Goal: Information Seeking & Learning: Learn about a topic

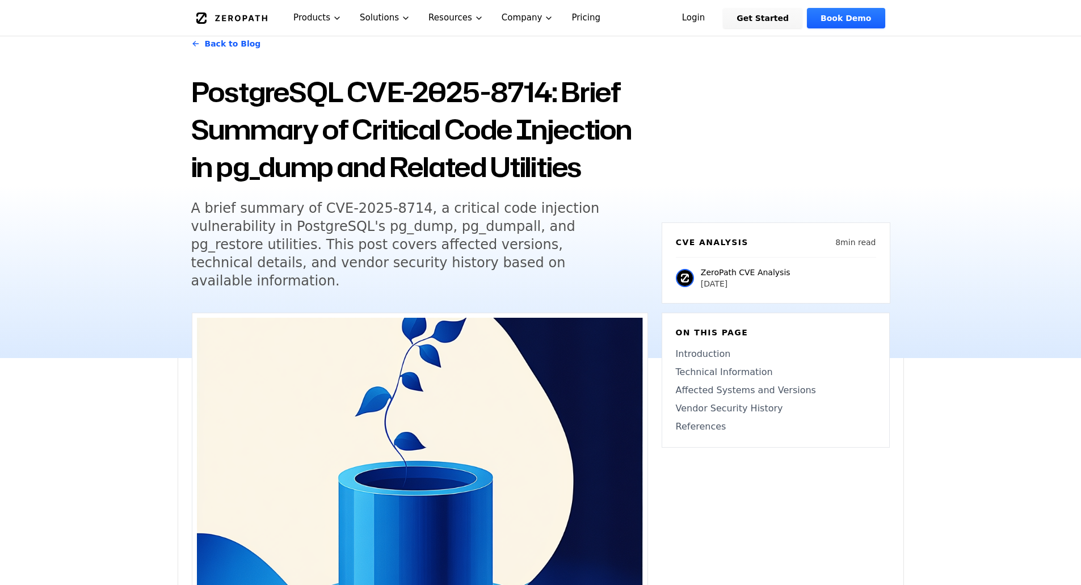
scroll to position [57, 0]
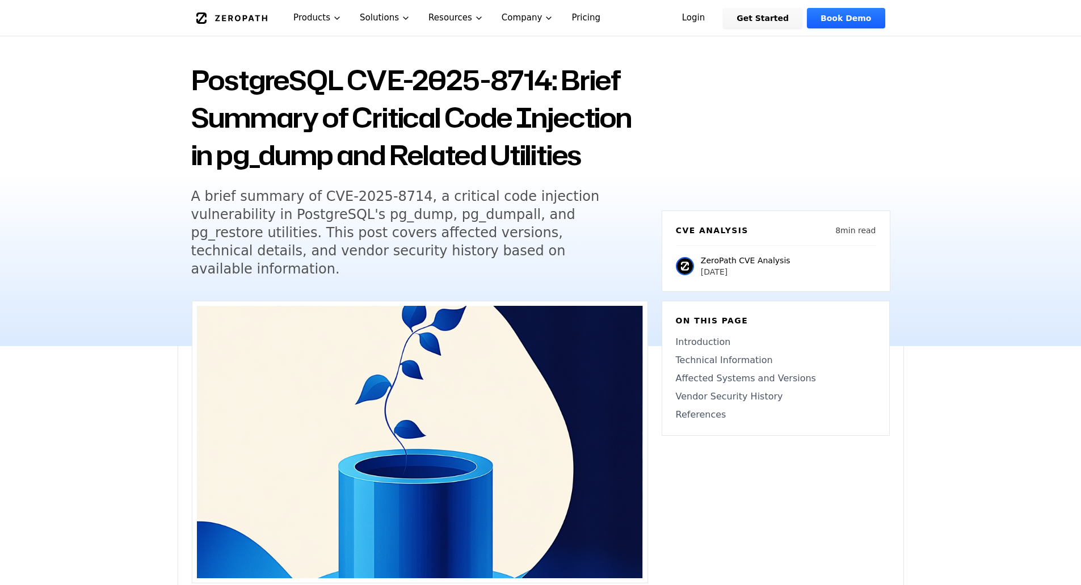
click at [946, 79] on div "Back to Blog PostgreSQL CVE-2025-8714: Brief Summary of Critical Code Injection…" at bounding box center [540, 174] width 1081 height 344
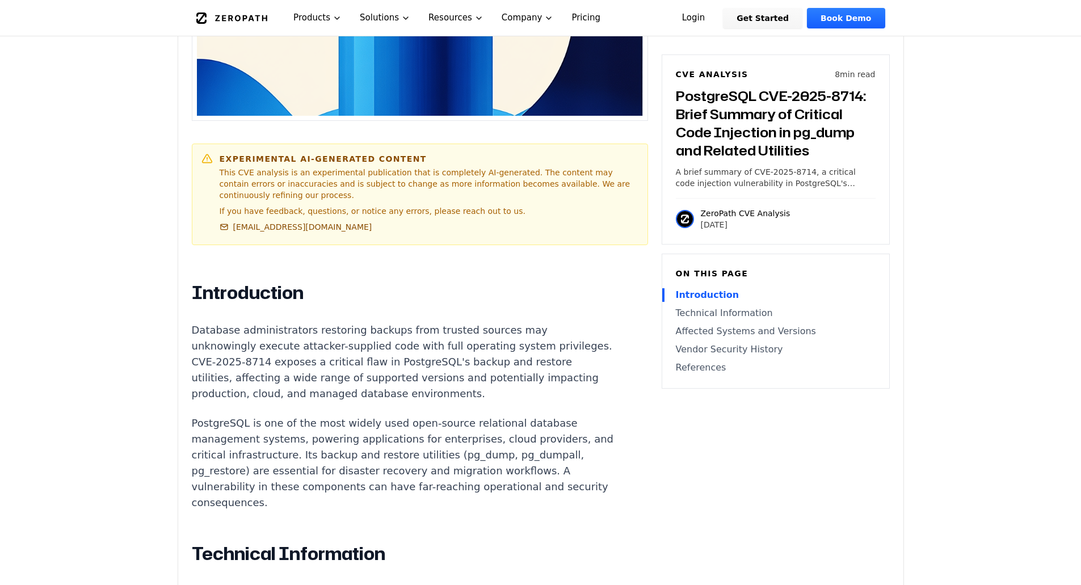
scroll to position [738, 0]
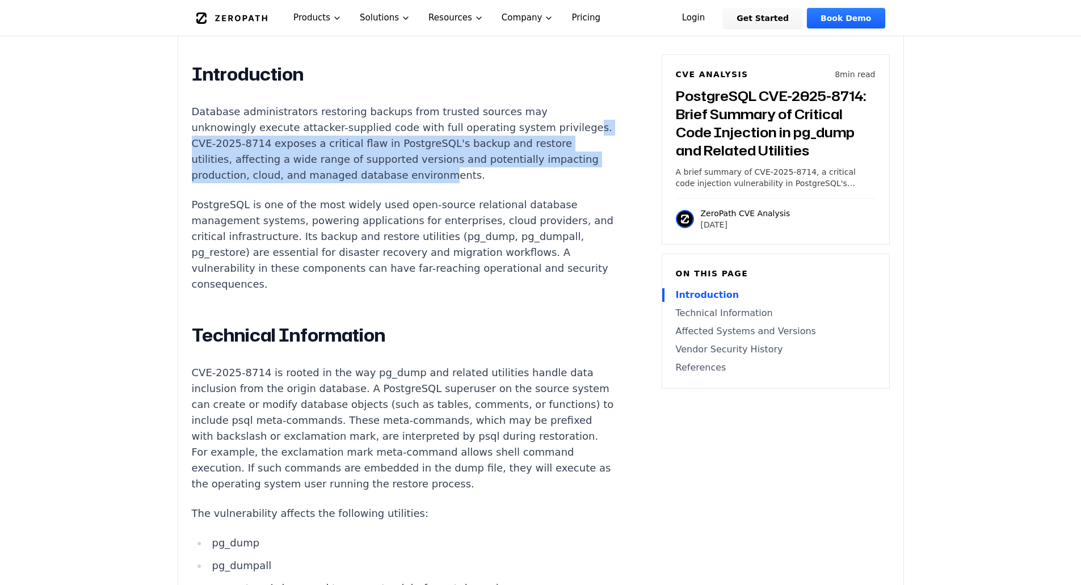
drag, startPoint x: 228, startPoint y: 116, endPoint x: 476, endPoint y: 146, distance: 249.8
click at [476, 146] on p "Database administrators restoring backups from trusted sources may unknowingly …" at bounding box center [403, 143] width 422 height 79
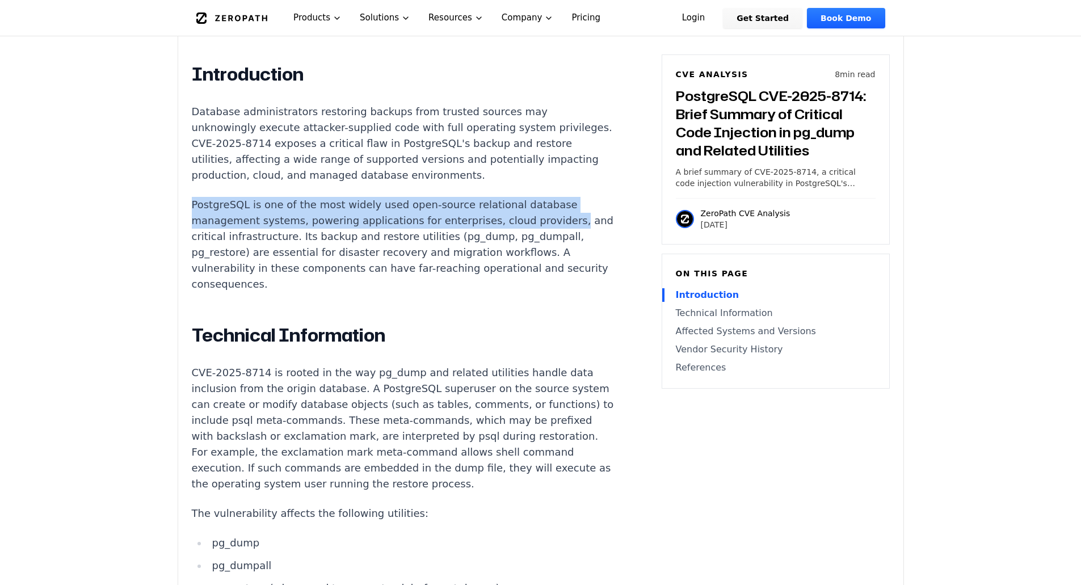
drag, startPoint x: 207, startPoint y: 177, endPoint x: 540, endPoint y: 188, distance: 333.4
click at [540, 197] on p "PostgreSQL is one of the most widely used open-source relational database manag…" at bounding box center [403, 244] width 422 height 95
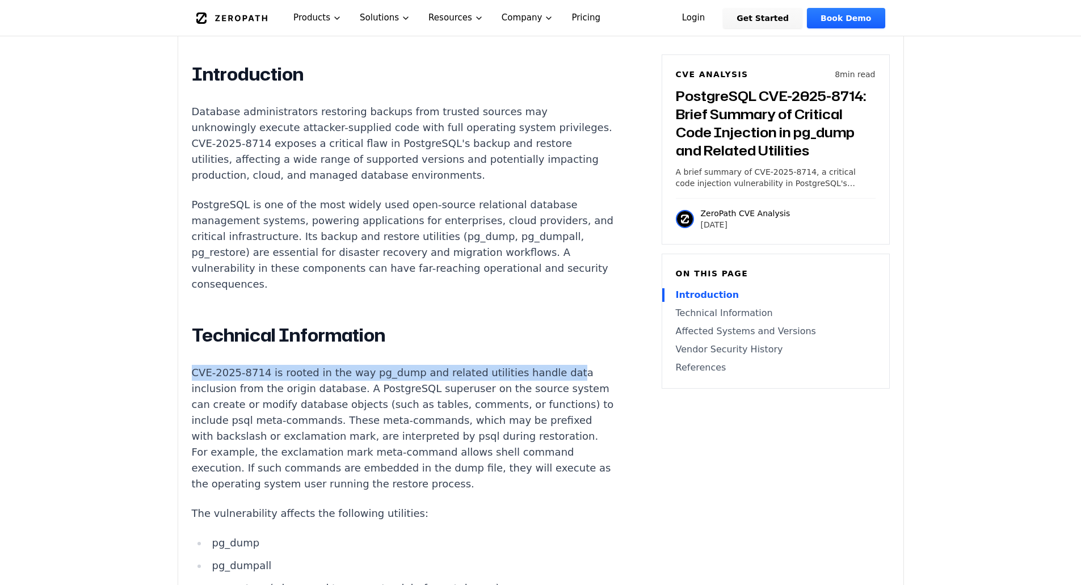
drag, startPoint x: 191, startPoint y: 344, endPoint x: 540, endPoint y: 338, distance: 349.1
click at [540, 338] on div "Experimental AI-Generated Content This CVE analysis is an experimental publicat…" at bounding box center [540, 553] width 725 height 1867
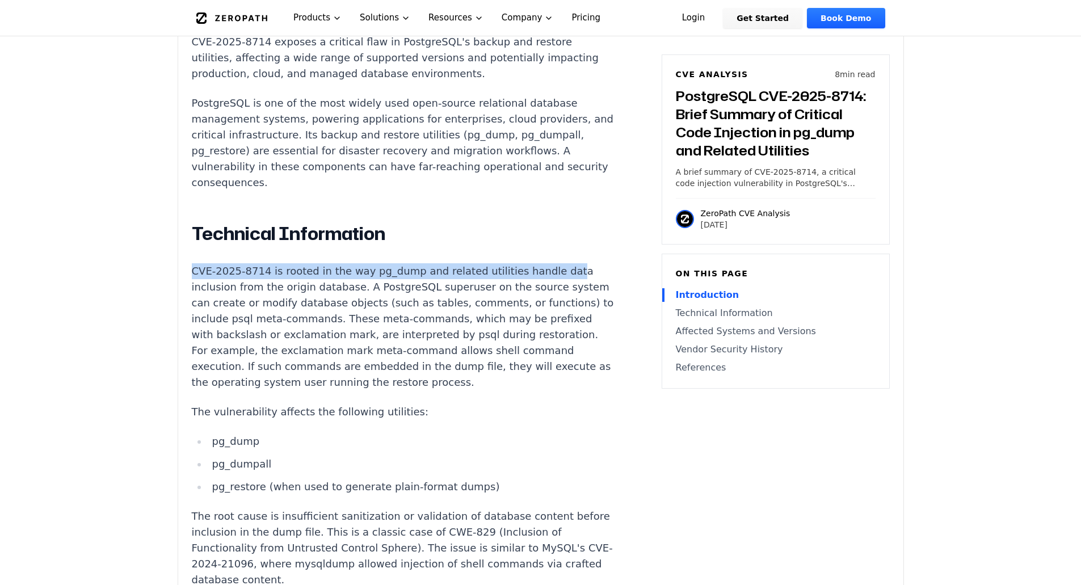
scroll to position [851, 0]
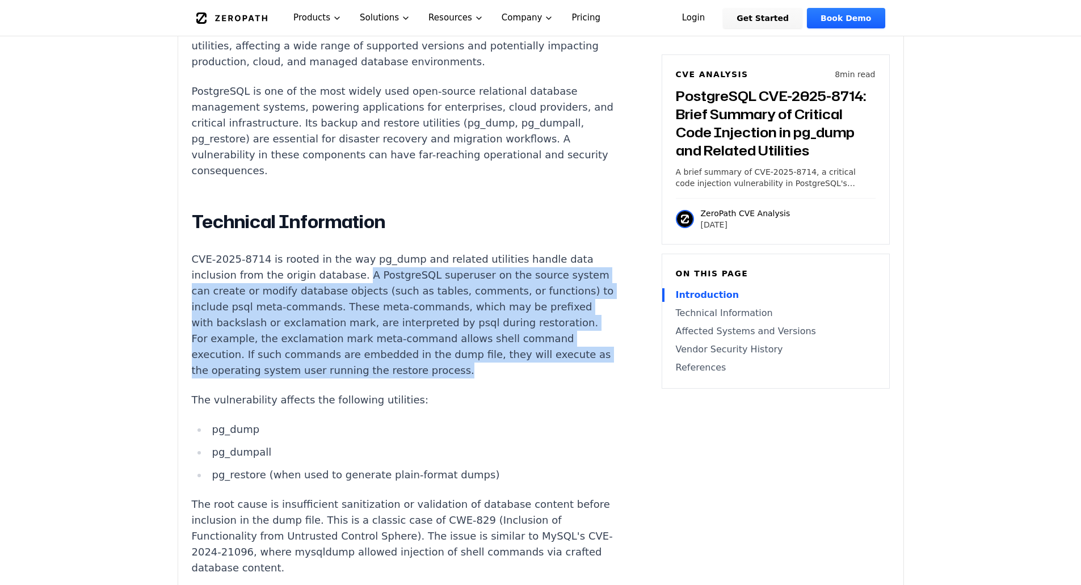
drag, startPoint x: 353, startPoint y: 246, endPoint x: 540, endPoint y: 334, distance: 206.7
click at [540, 334] on p "CVE-2025-8714 is rooted in the way pg_dump and related utilities handle data in…" at bounding box center [403, 314] width 422 height 127
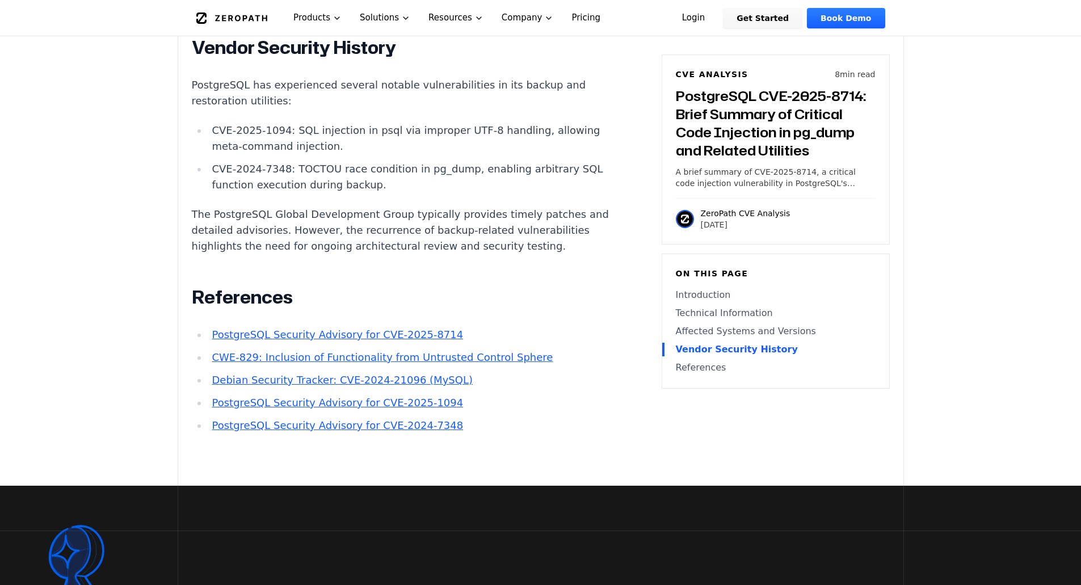
scroll to position [1760, 0]
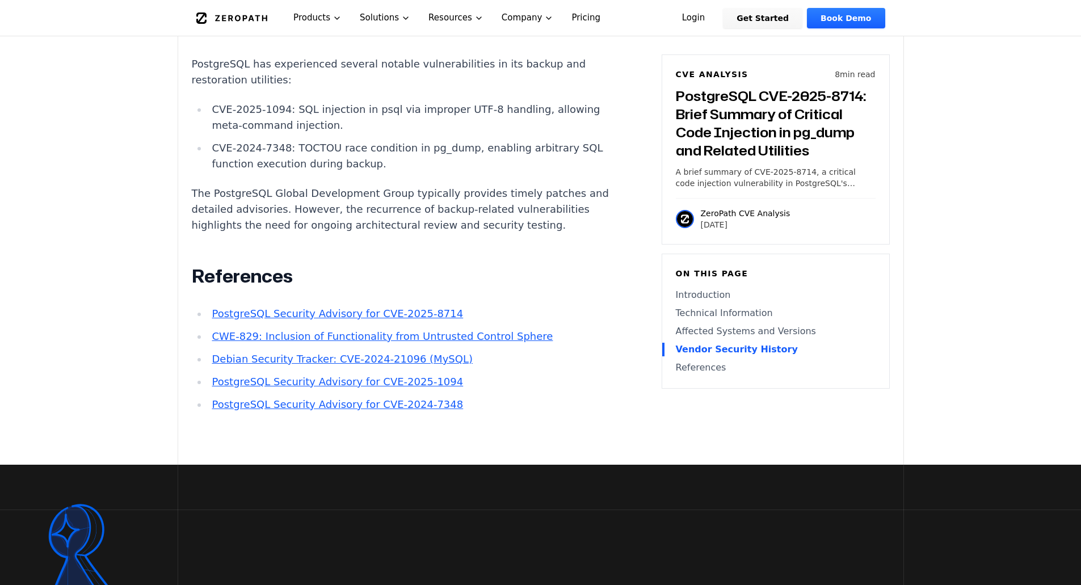
click at [418, 308] on link "PostgreSQL Security Advisory for CVE-2025-8714" at bounding box center [337, 314] width 251 height 12
